Goal: Task Accomplishment & Management: Use online tool/utility

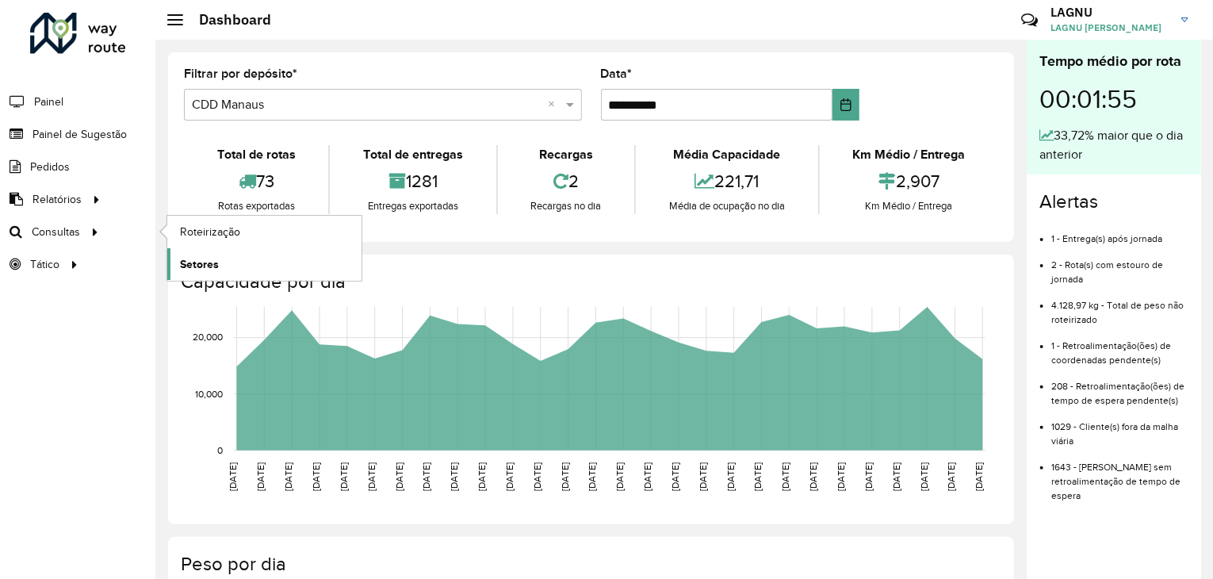
click at [185, 259] on span "Setores" at bounding box center [199, 264] width 39 height 17
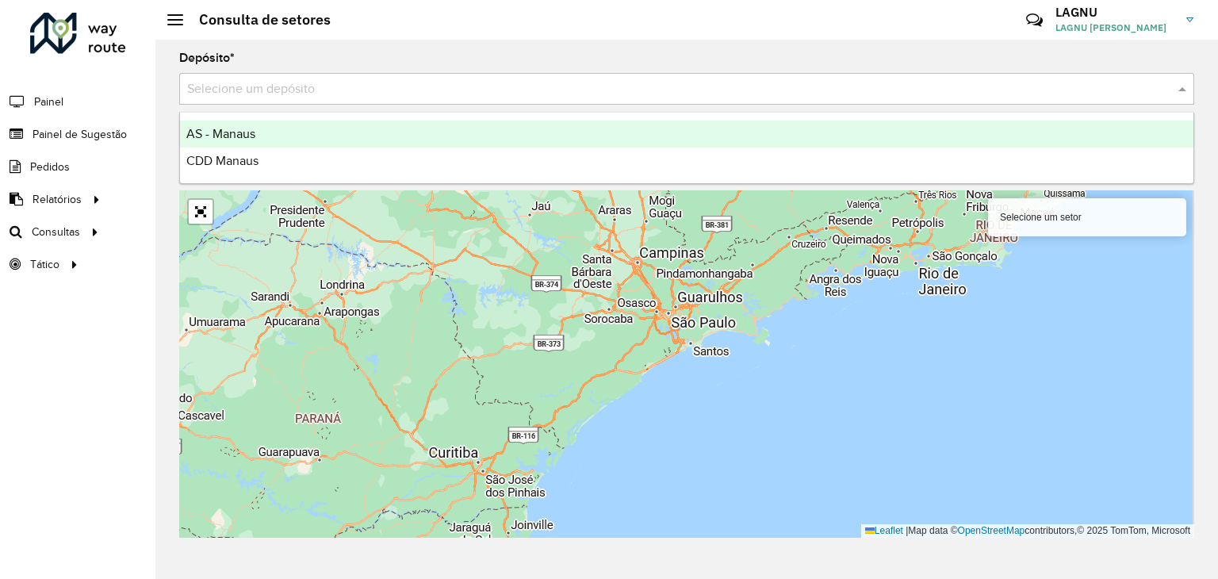
click at [349, 93] on input "text" at bounding box center [671, 89] width 968 height 19
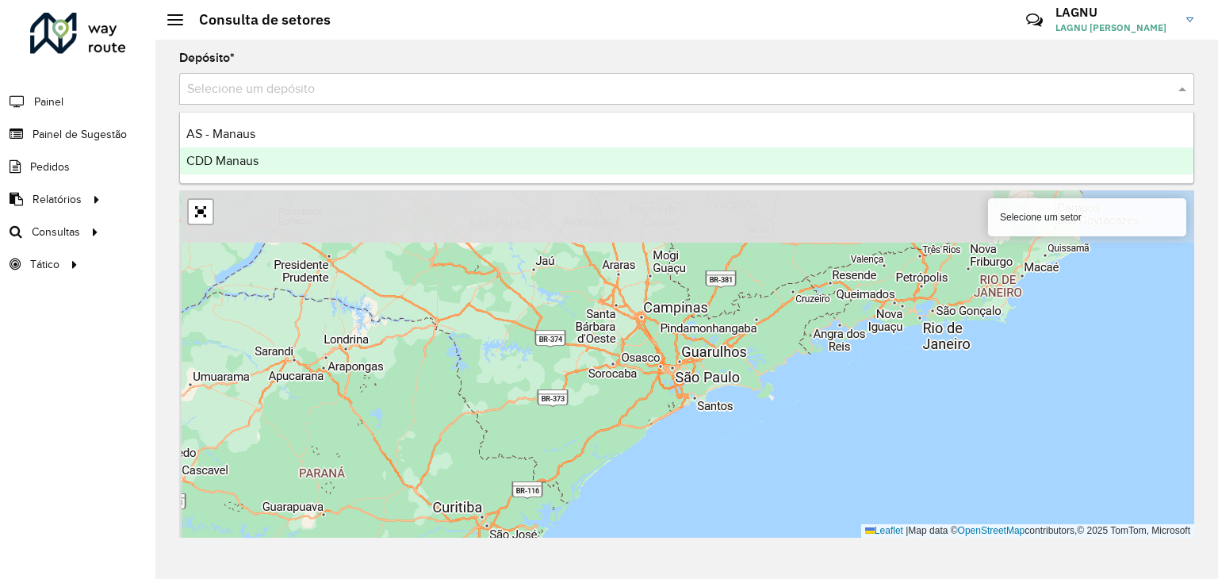
click at [336, 157] on div "CDD Manaus" at bounding box center [687, 161] width 1014 height 27
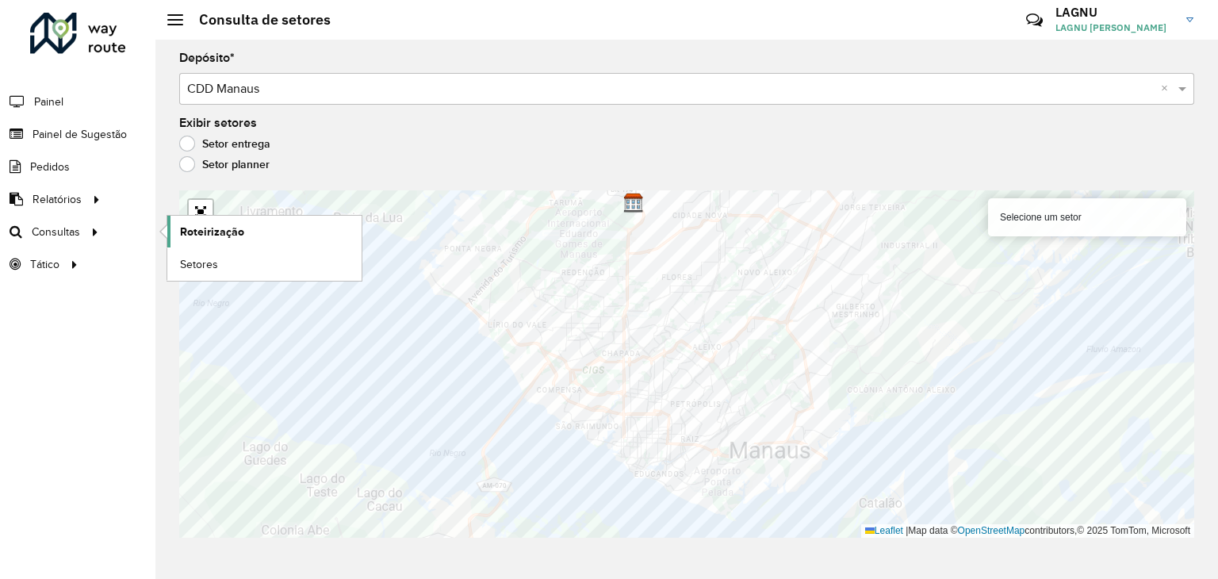
click at [189, 232] on span "Roteirização" at bounding box center [212, 232] width 64 height 17
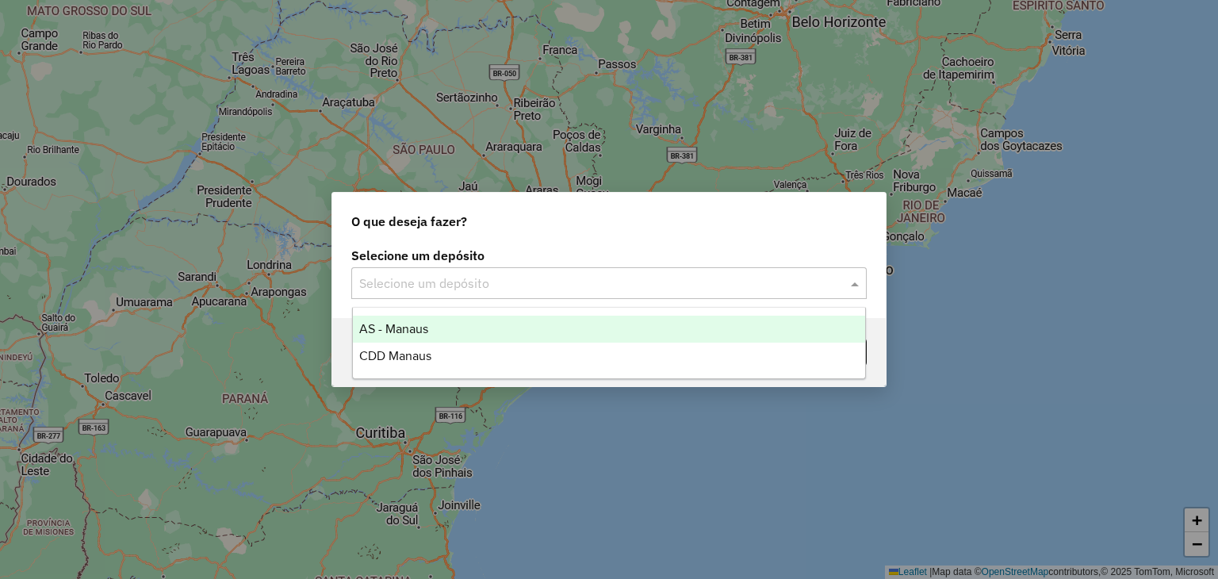
click at [638, 287] on input "text" at bounding box center [593, 283] width 468 height 19
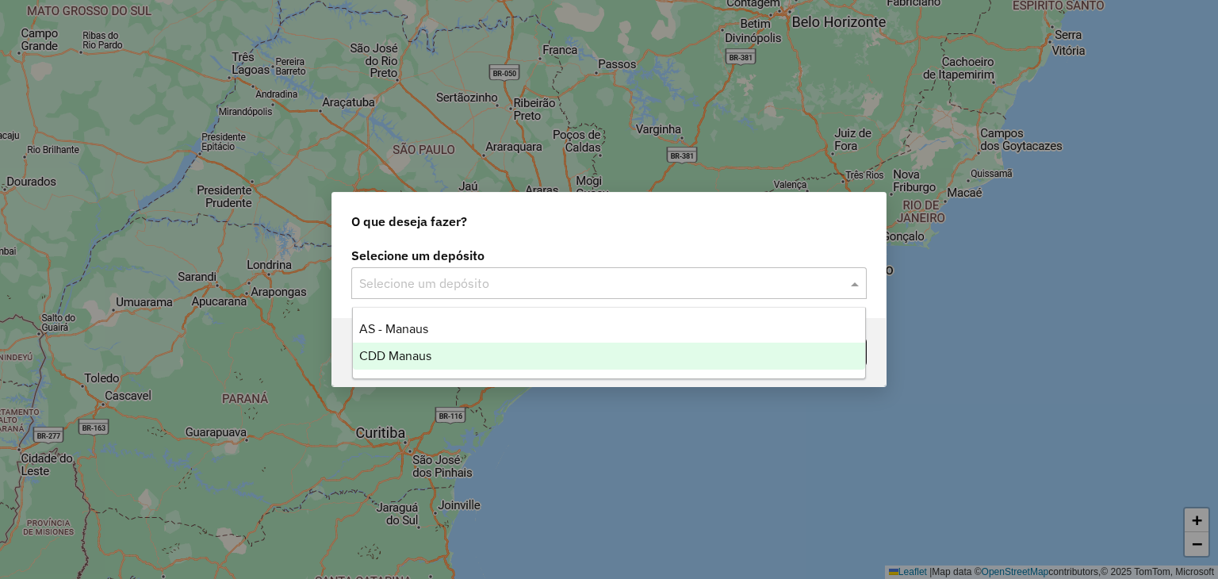
click at [569, 348] on div "CDD Manaus" at bounding box center [609, 356] width 513 height 27
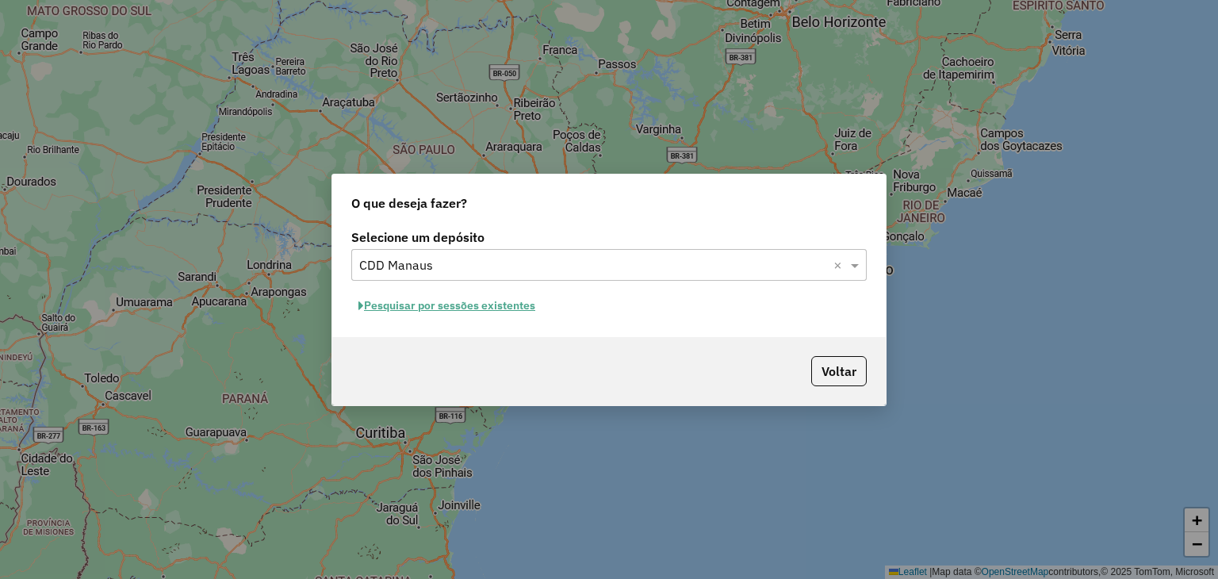
click at [493, 305] on button "Pesquisar por sessões existentes" at bounding box center [446, 305] width 191 height 25
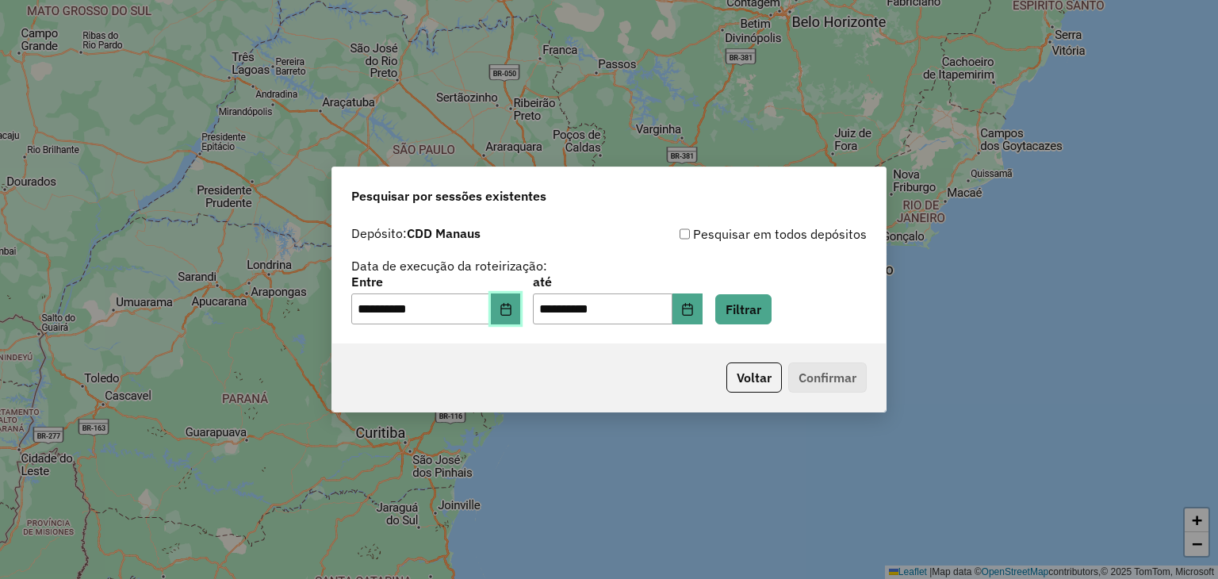
click at [512, 310] on icon "Choose Date" at bounding box center [506, 309] width 13 height 13
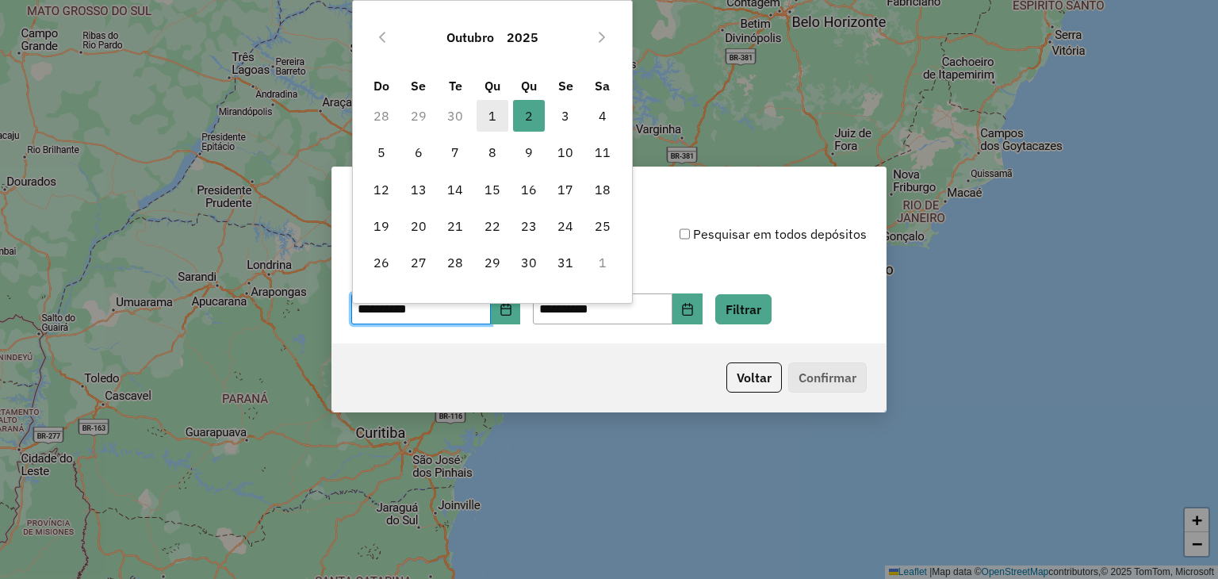
click at [501, 114] on span "1" at bounding box center [493, 116] width 32 height 32
type input "**********"
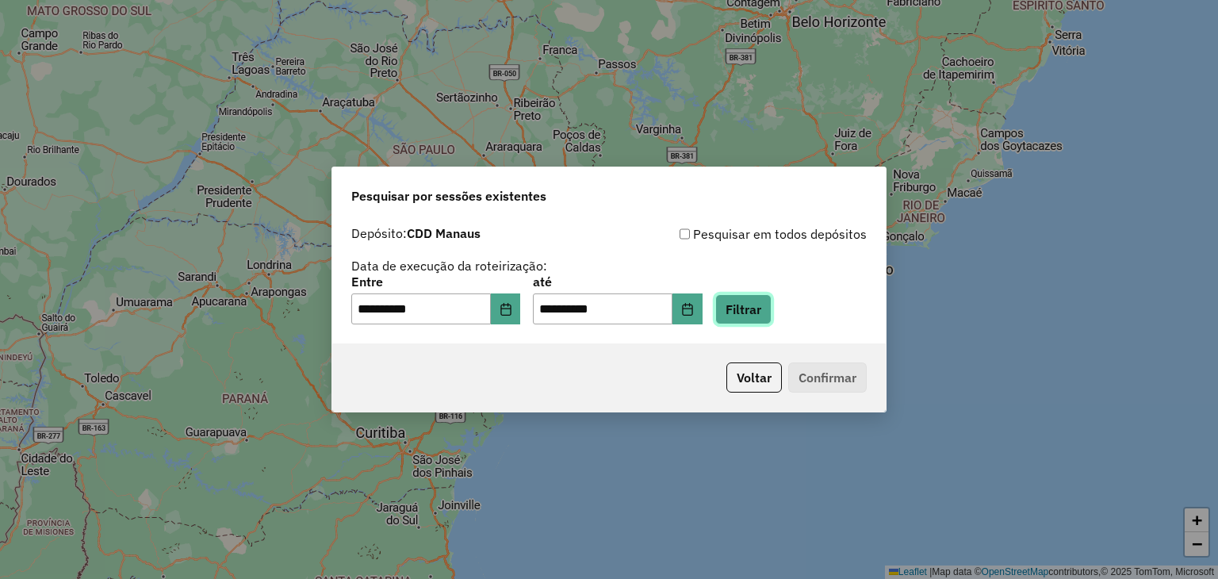
click at [770, 301] on button "Filtrar" at bounding box center [743, 309] width 56 height 30
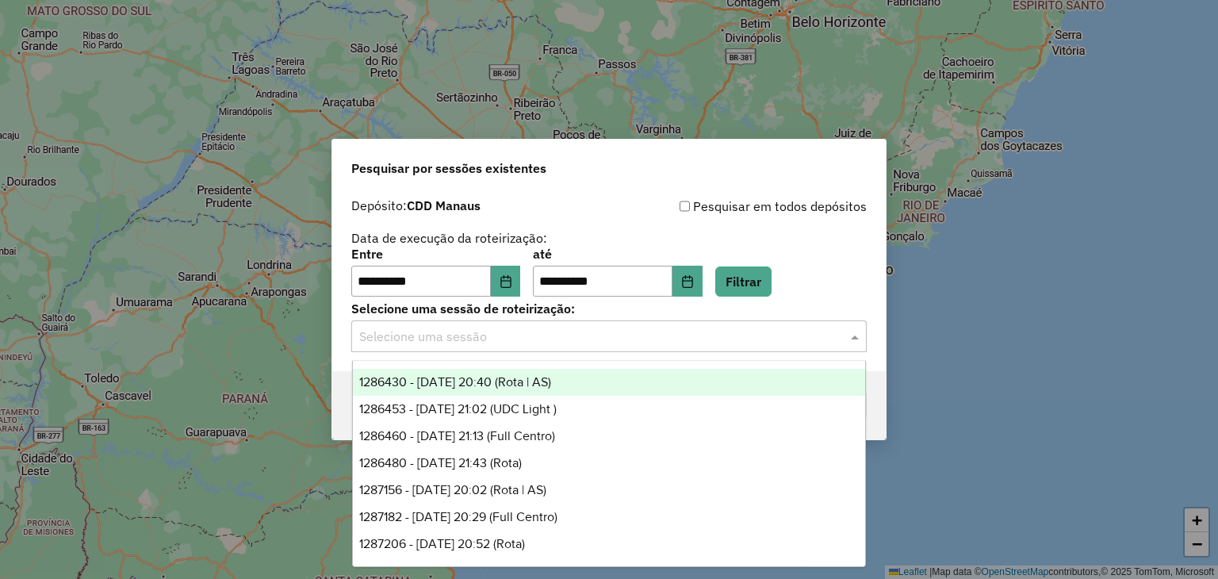
click at [717, 335] on input "text" at bounding box center [593, 337] width 468 height 19
click at [591, 393] on div "1286430 - 01/10/2025 20:40 (Rota | AS)" at bounding box center [609, 382] width 513 height 27
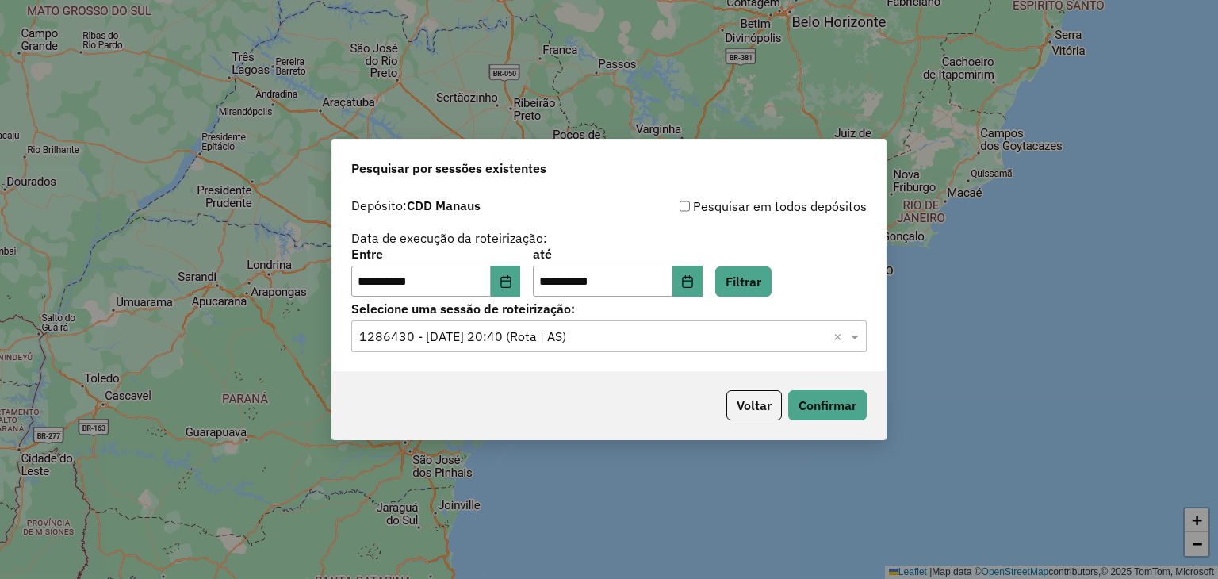
click at [633, 332] on input "text" at bounding box center [593, 337] width 468 height 19
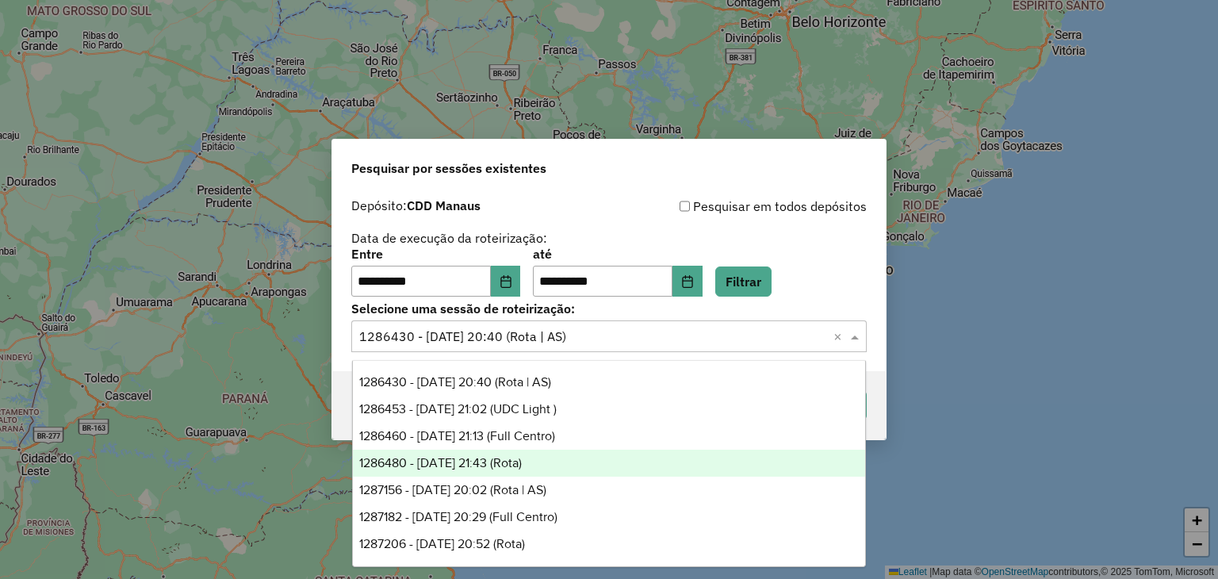
click at [554, 458] on div "1286480 - 01/10/2025 21:43 (Rota)" at bounding box center [609, 463] width 513 height 27
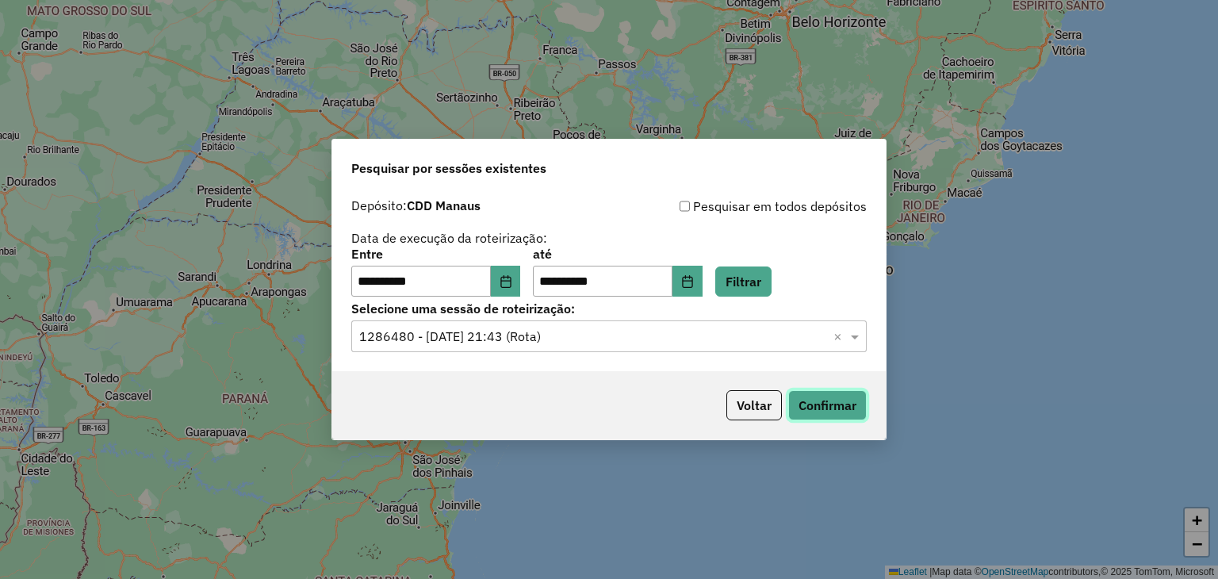
click at [840, 409] on button "Confirmar" at bounding box center [827, 405] width 79 height 30
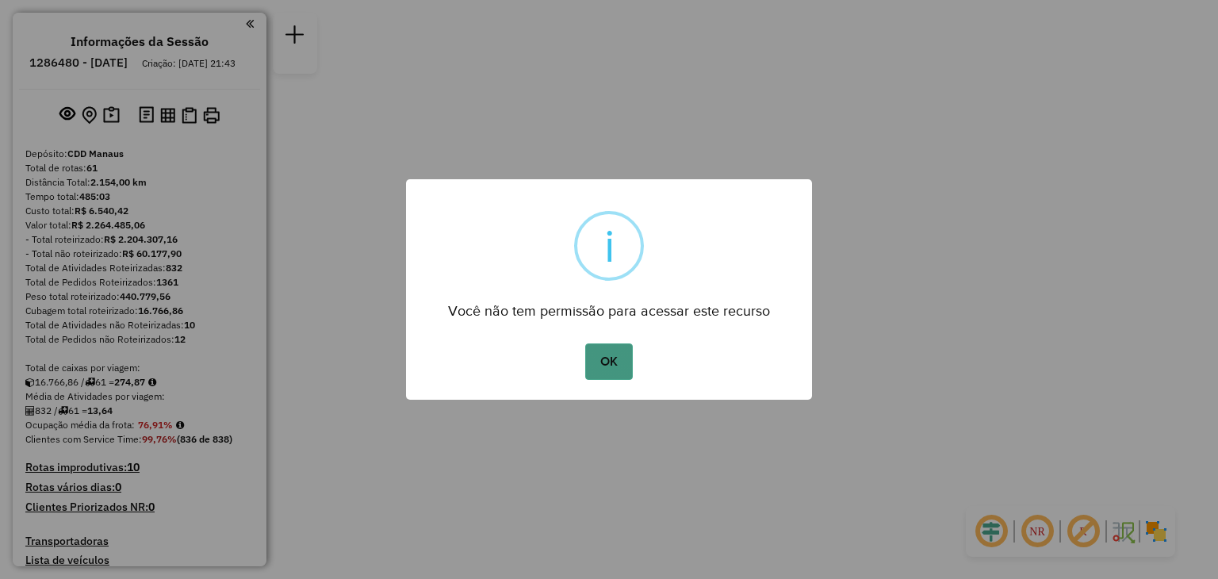
click at [597, 350] on button "OK" at bounding box center [608, 361] width 47 height 36
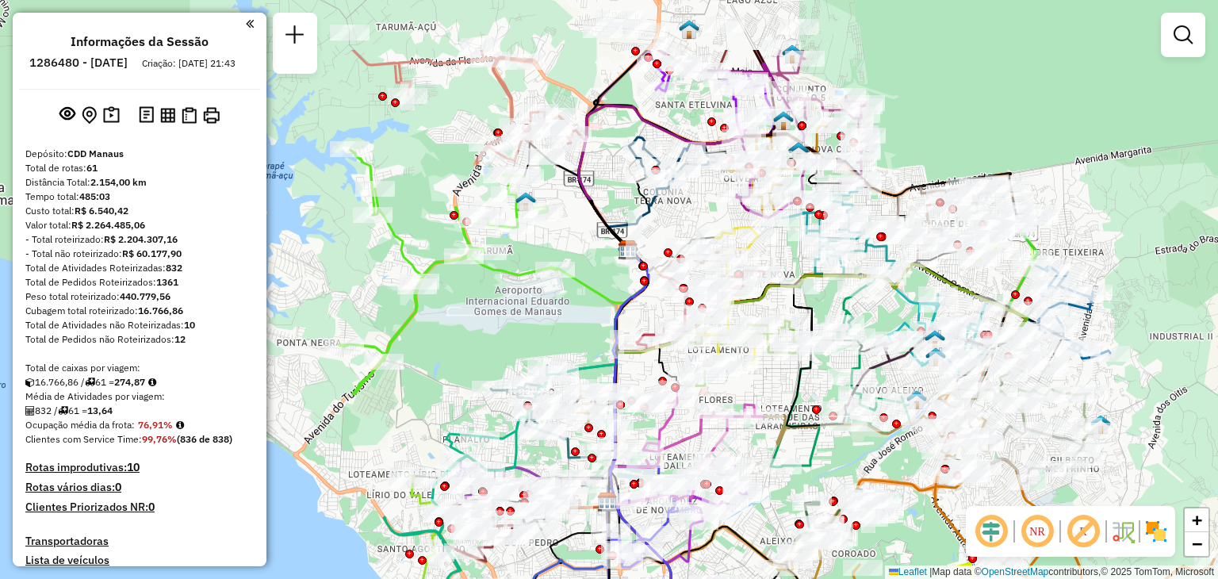
drag, startPoint x: 559, startPoint y: 266, endPoint x: 784, endPoint y: 374, distance: 249.0
click at [784, 374] on div "Janela de atendimento Grade de atendimento Capacidade Transportadoras Veículos …" at bounding box center [609, 289] width 1218 height 579
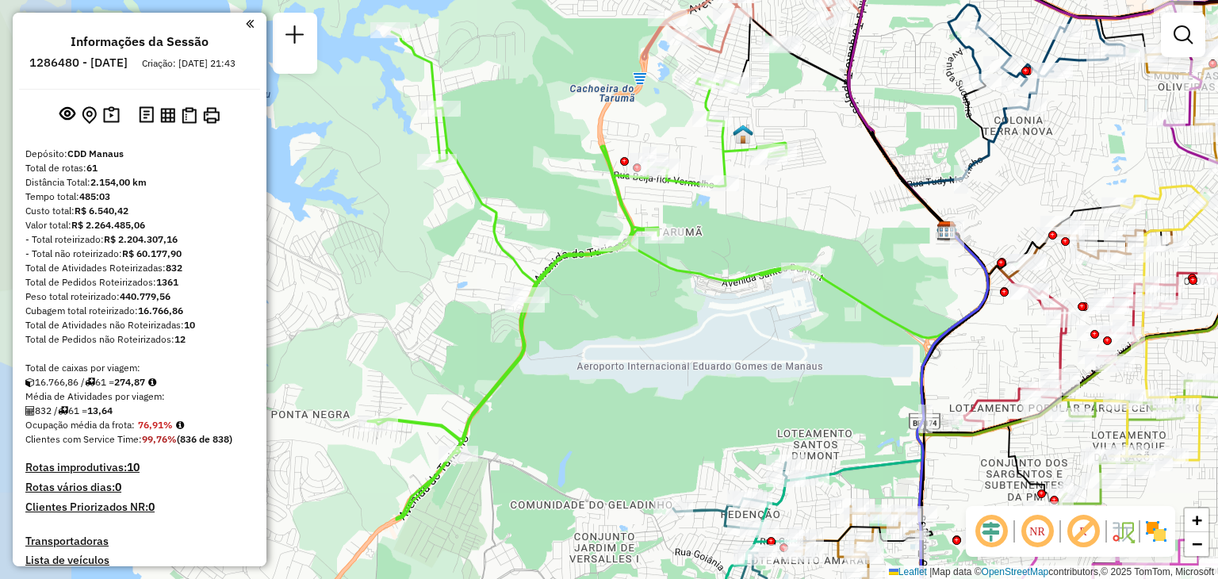
drag, startPoint x: 606, startPoint y: 263, endPoint x: 903, endPoint y: 258, distance: 296.7
click at [903, 258] on div "Rota 3 - Placa PCG3C00 73962988 - ADENILDO CAVALCANTE Janela de atendimento Gra…" at bounding box center [609, 289] width 1218 height 579
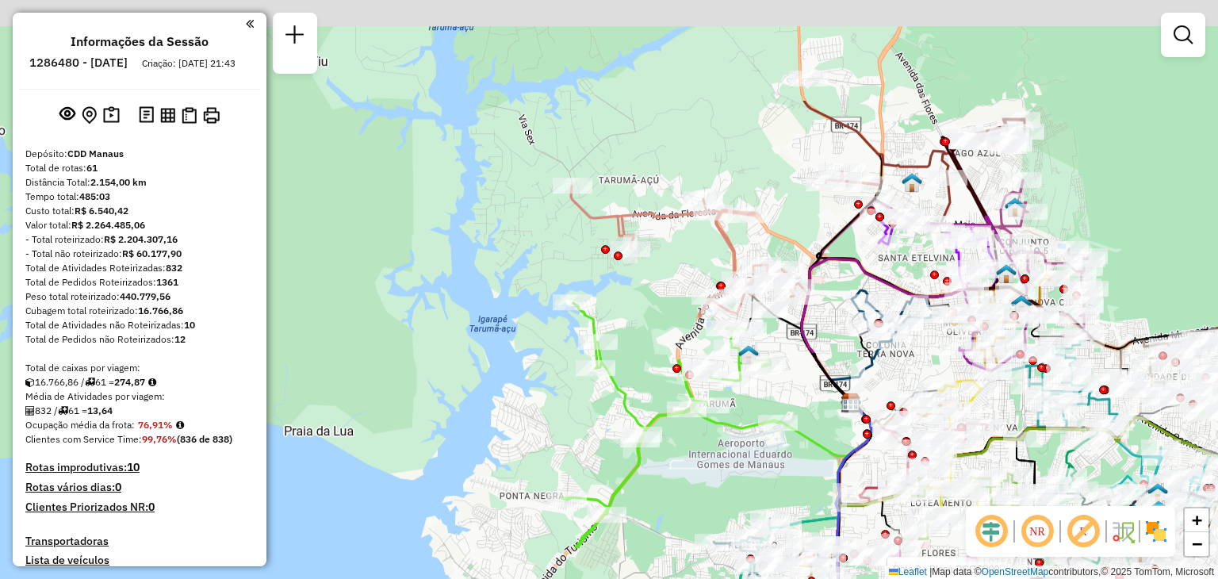
drag, startPoint x: 880, startPoint y: 220, endPoint x: 807, endPoint y: 378, distance: 174.9
click at [807, 378] on div "Rota 3 - Placa PCG3C00 73962988 - ADENILDO CAVALCANTE Janela de atendimento Gra…" at bounding box center [609, 289] width 1218 height 579
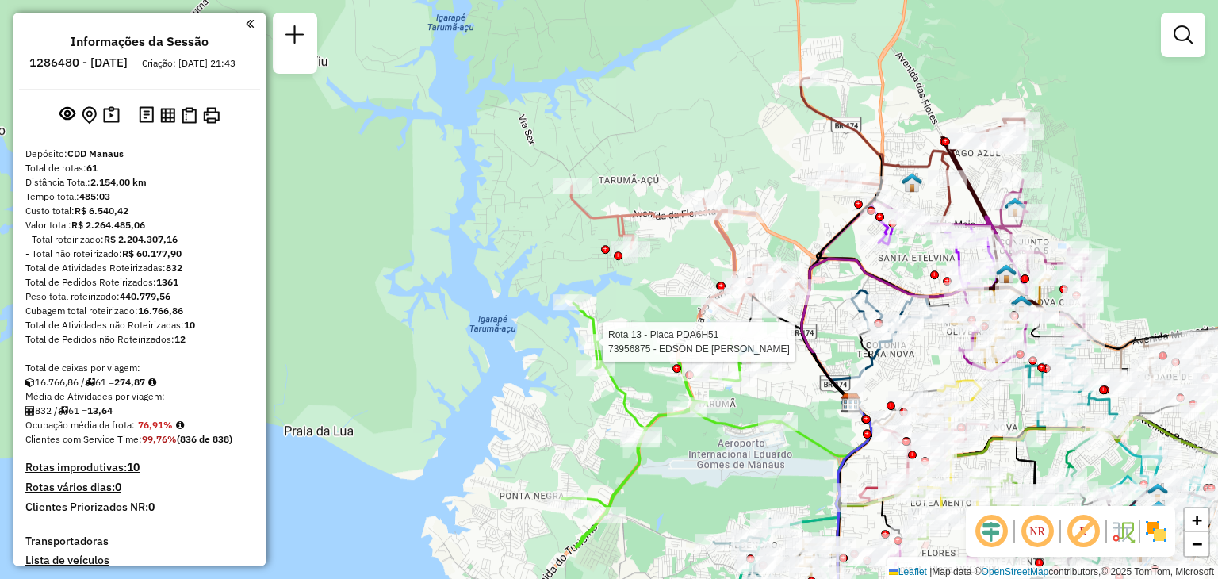
select select "**********"
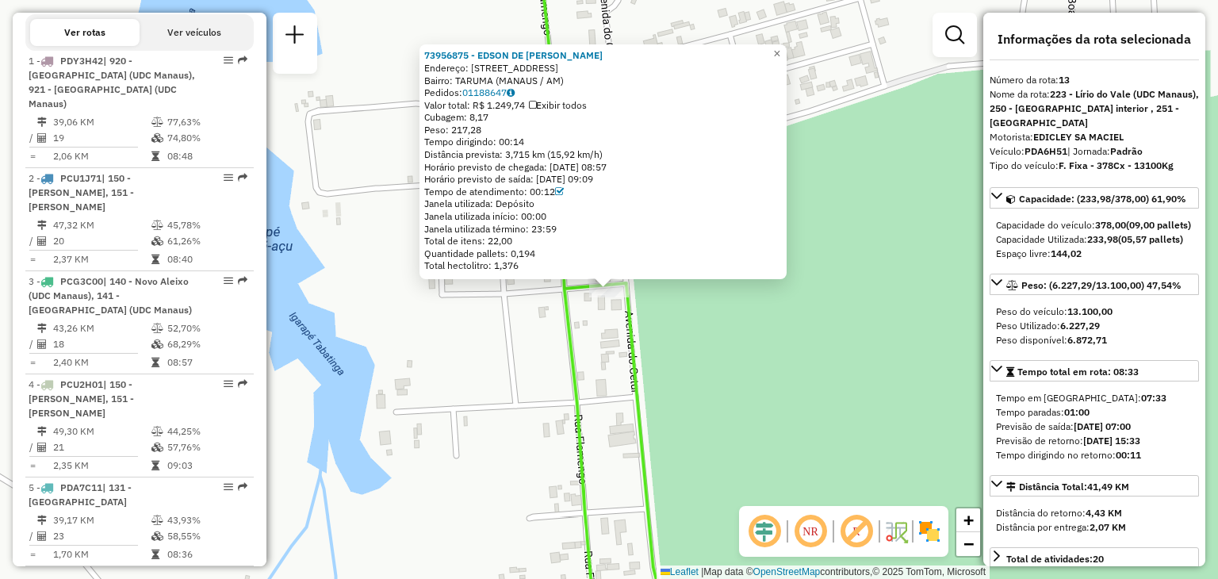
scroll to position [608, 0]
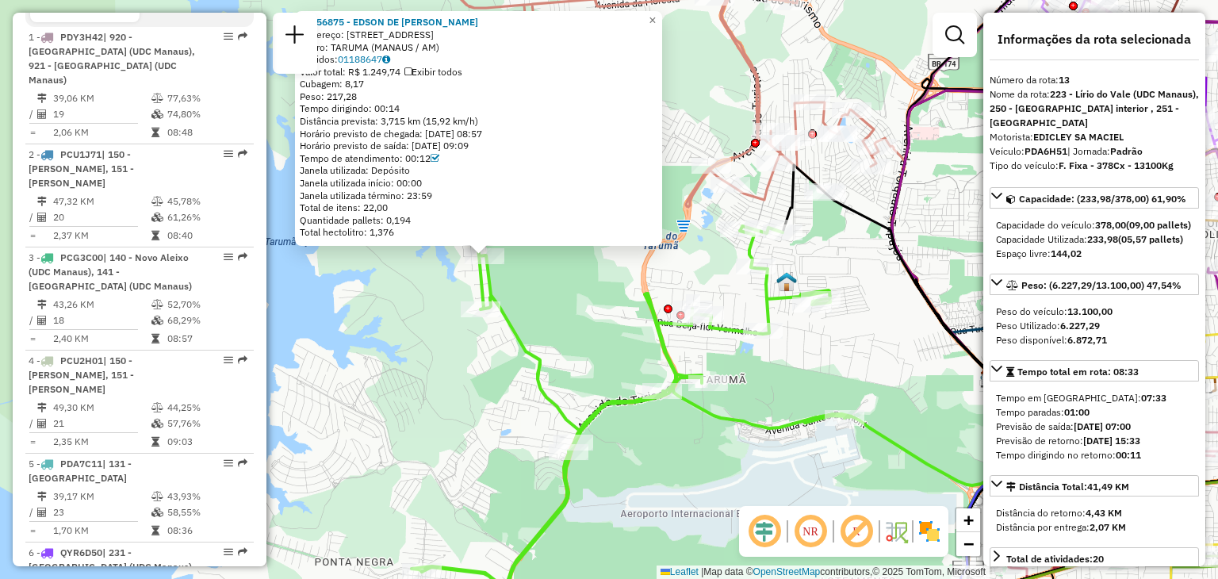
drag, startPoint x: 715, startPoint y: 364, endPoint x: 821, endPoint y: 391, distance: 108.9
click at [821, 391] on div "73956875 - EDSON DE [PERSON_NAME] Endereço: R [STREET_ADDRESS] Bairro: [GEOGRAP…" at bounding box center [609, 289] width 1218 height 579
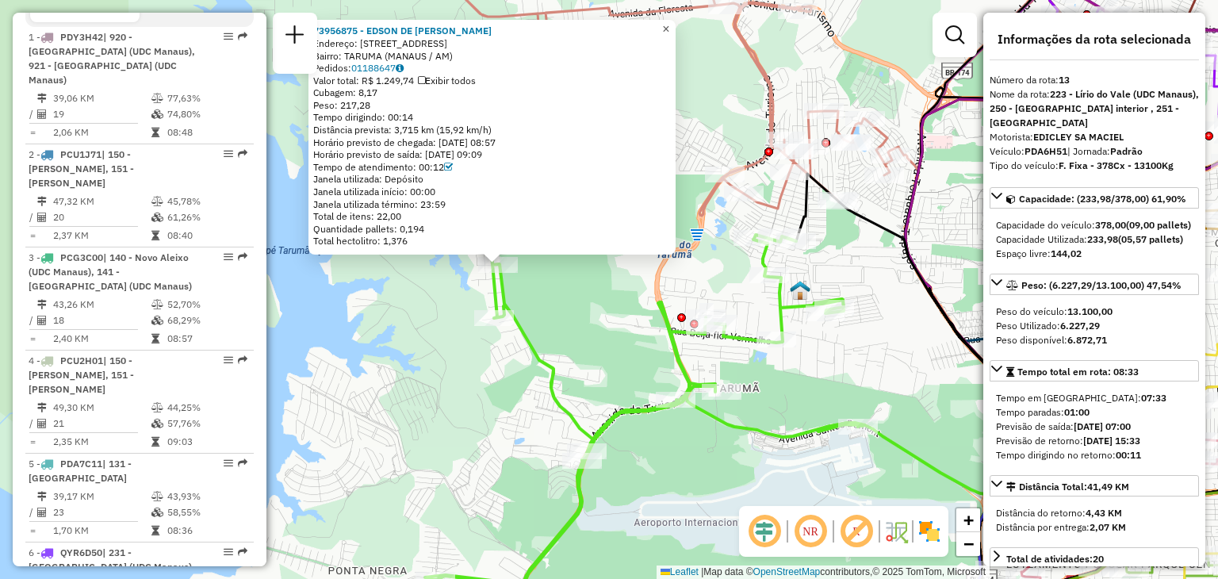
click at [669, 22] on span "×" at bounding box center [665, 28] width 7 height 13
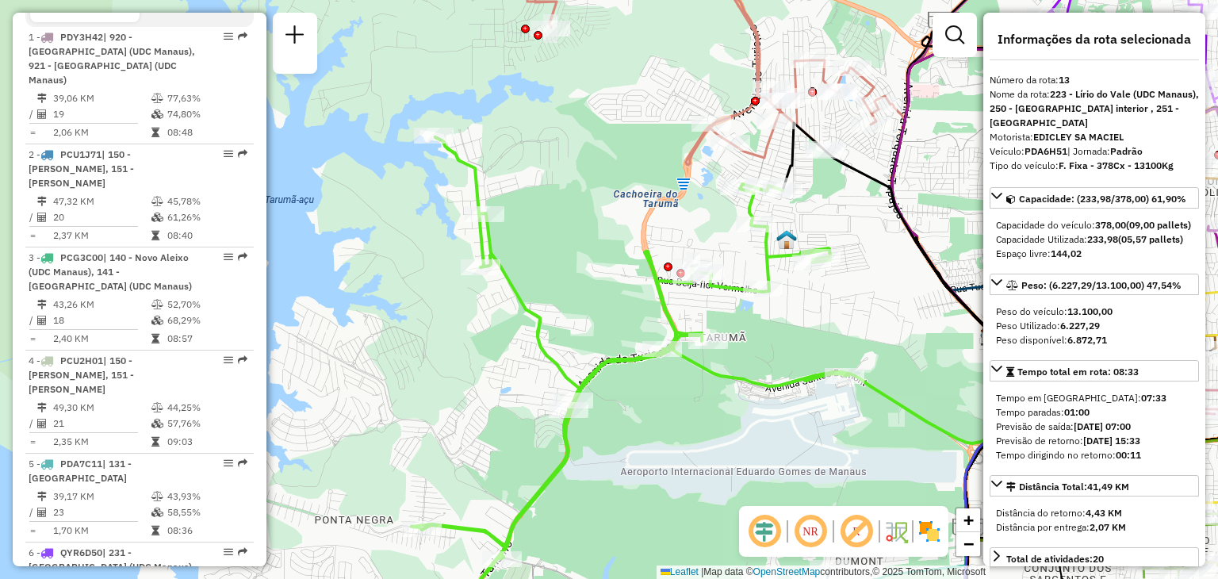
drag, startPoint x: 610, startPoint y: 315, endPoint x: 596, endPoint y: 264, distance: 52.5
click at [596, 264] on div "Janela de atendimento Grade de atendimento Capacidade Transportadoras Veículos …" at bounding box center [609, 289] width 1218 height 579
